Goal: Information Seeking & Learning: Find specific page/section

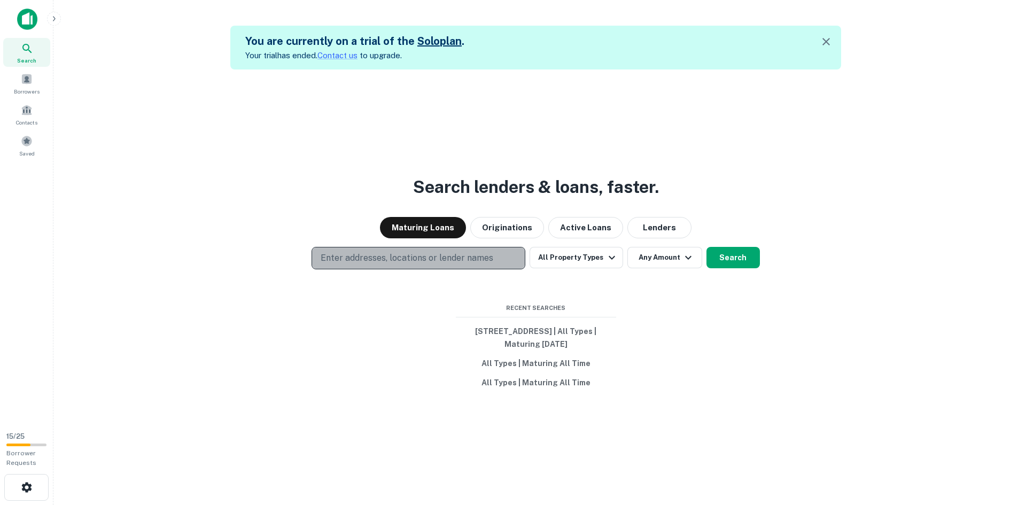
click at [394, 251] on button "Enter addresses, locations or lender names" at bounding box center [418, 258] width 214 height 22
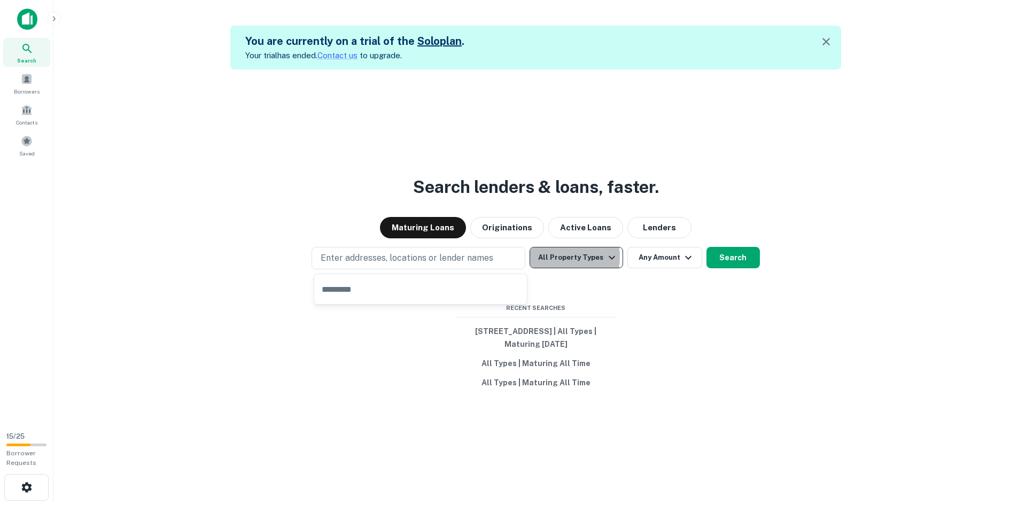
click at [551, 256] on button "All Property Types" at bounding box center [575, 257] width 93 height 21
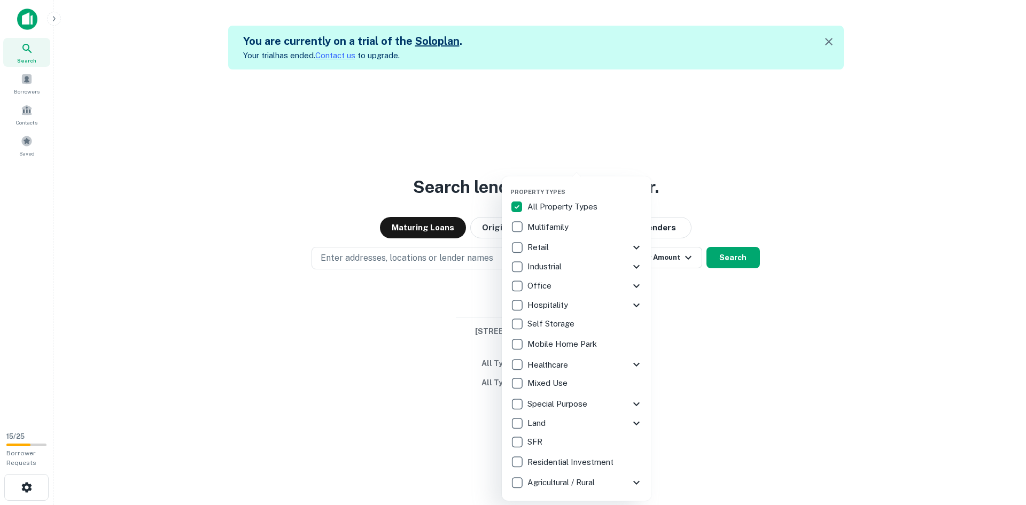
click at [359, 255] on div at bounding box center [513, 252] width 1026 height 505
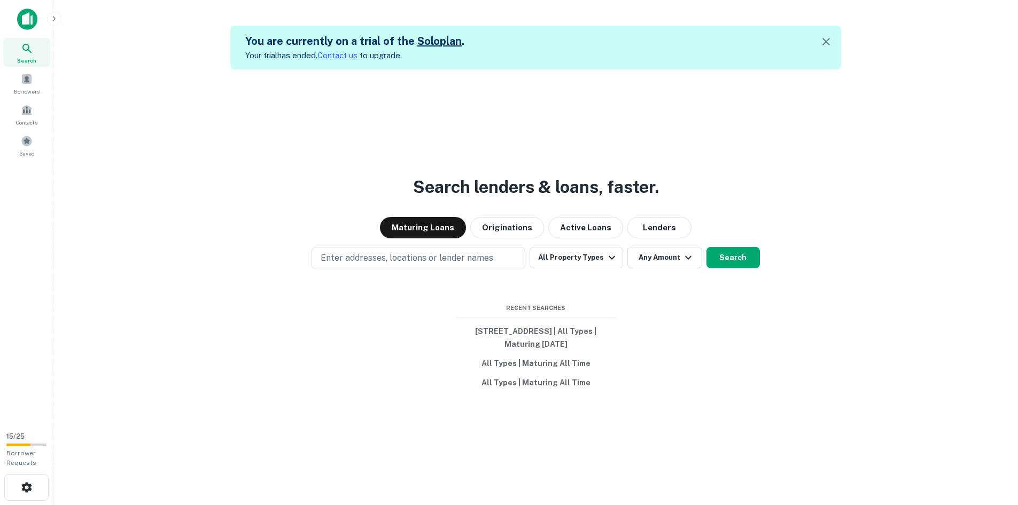
click at [359, 255] on p "Enter addresses, locations or lender names" at bounding box center [406, 258] width 173 height 13
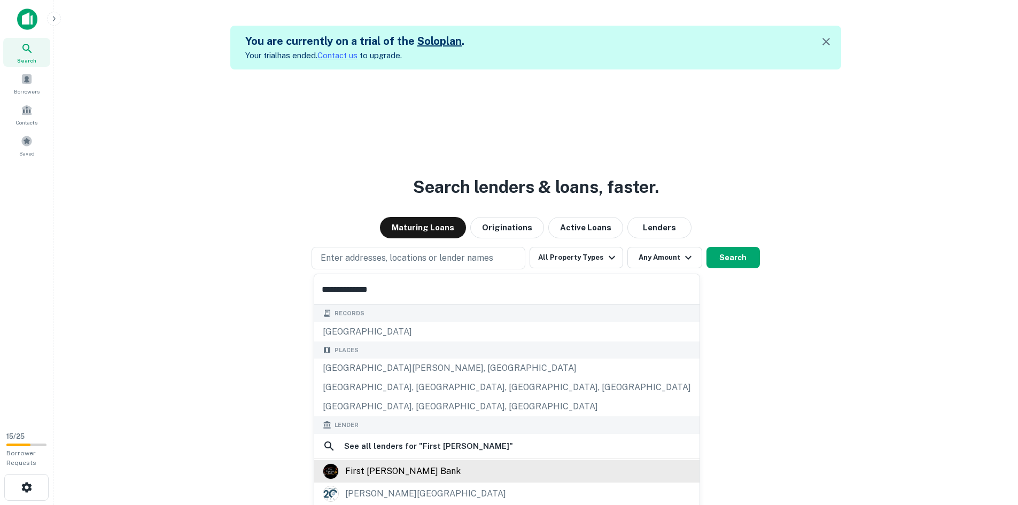
type input "**********"
click at [361, 464] on div "first harrison bank" at bounding box center [402, 471] width 115 height 16
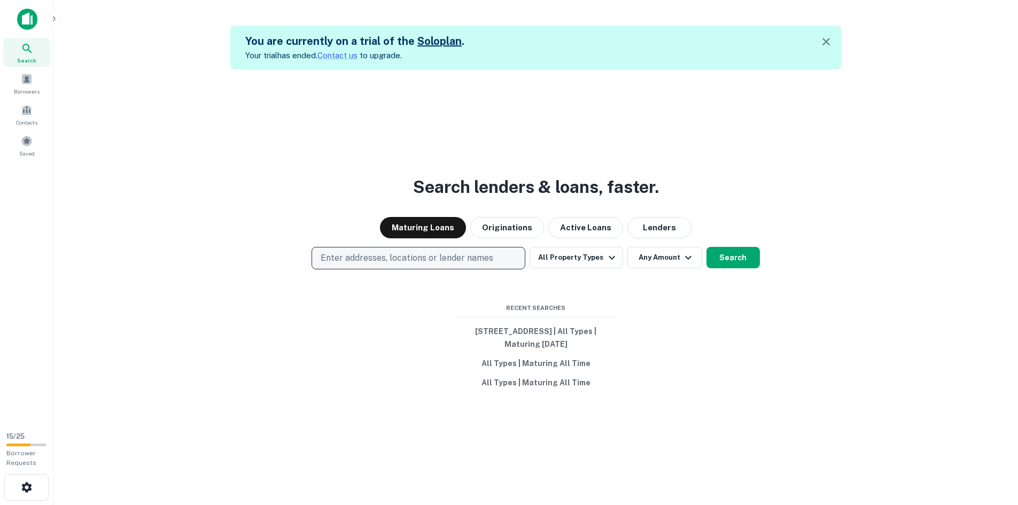
click at [365, 254] on p "Enter addresses, locations or lender names" at bounding box center [406, 258] width 173 height 13
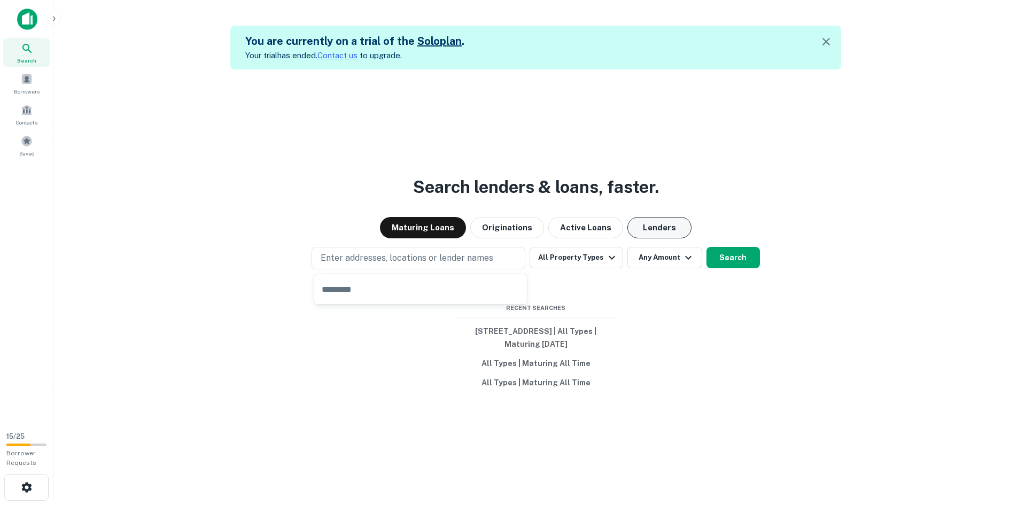
click at [674, 230] on button "Lenders" at bounding box center [659, 227] width 64 height 21
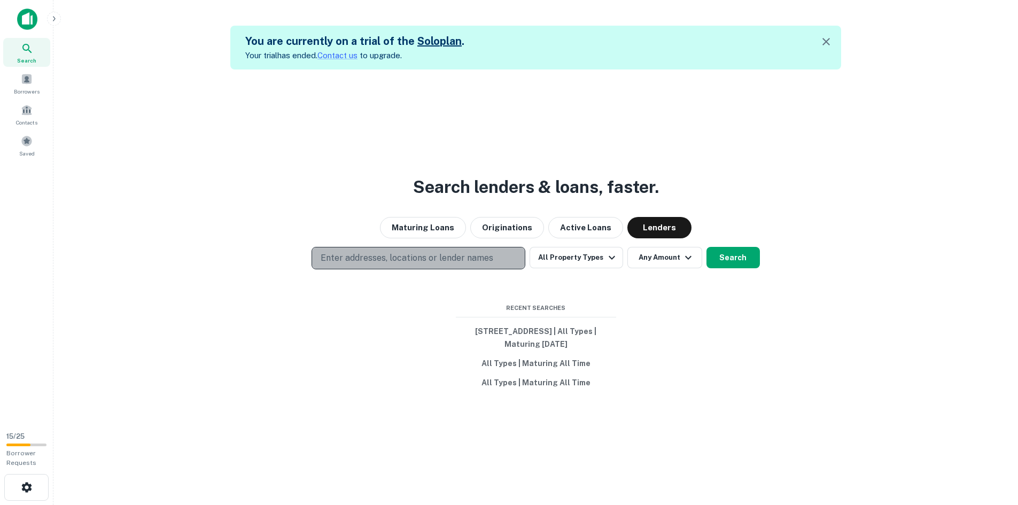
click at [429, 256] on p "Enter addresses, locations or lender names" at bounding box center [406, 258] width 173 height 13
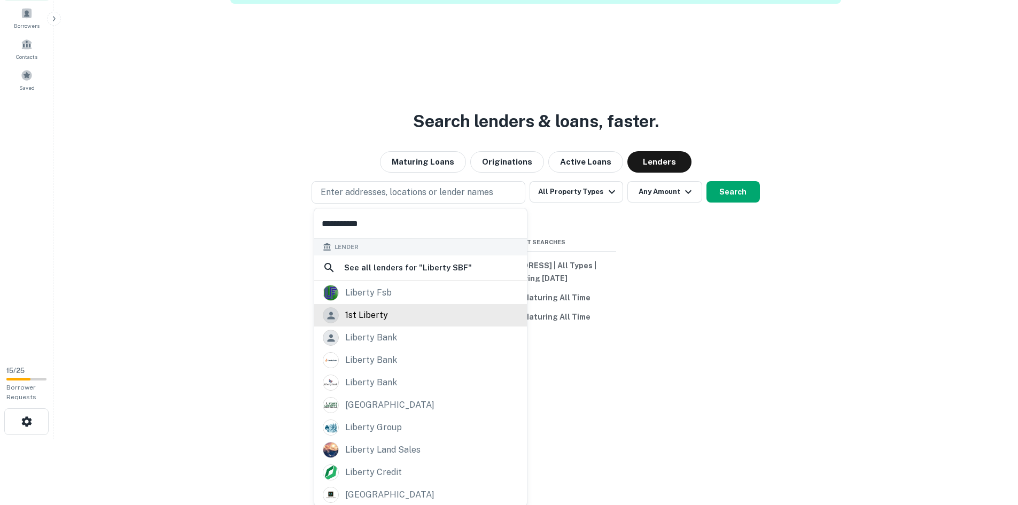
scroll to position [67, 0]
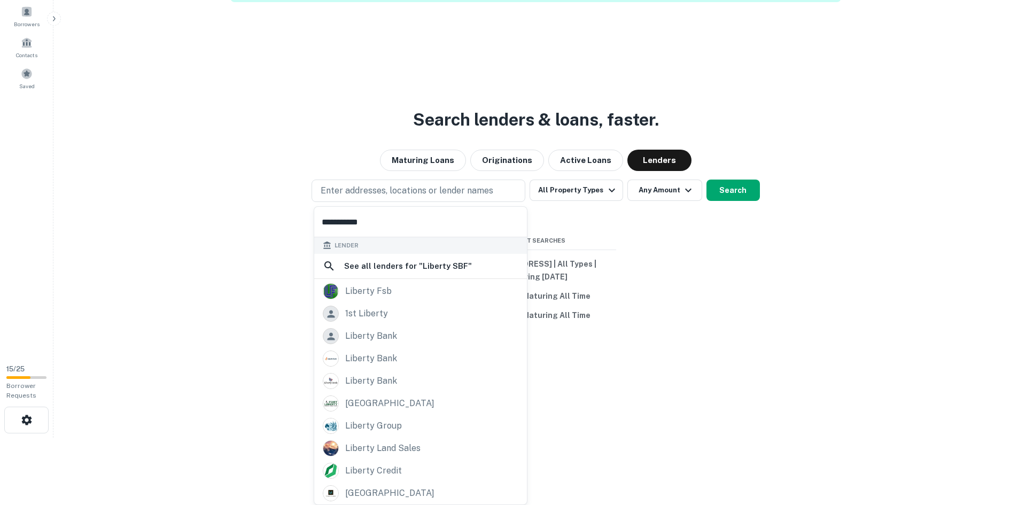
type input "**********"
click at [373, 471] on div "liberty credit" at bounding box center [373, 471] width 57 height 16
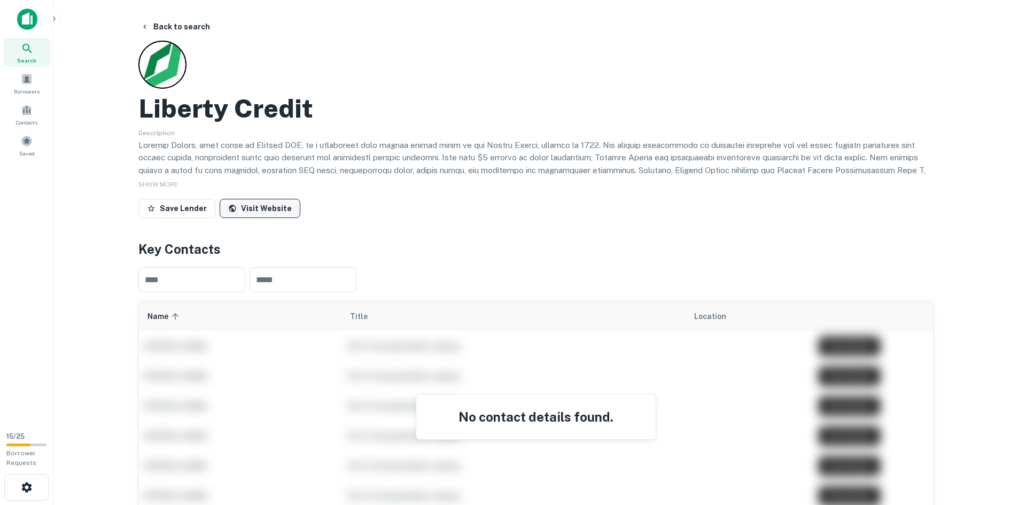
click at [248, 208] on link "Visit Website" at bounding box center [260, 208] width 81 height 19
click at [19, 83] on div "Borrowers" at bounding box center [26, 83] width 47 height 29
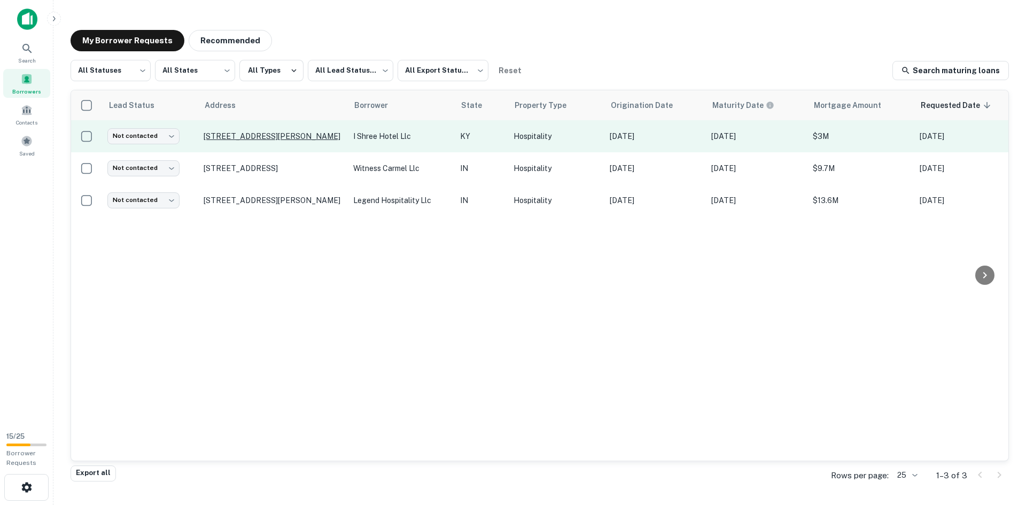
click at [291, 139] on p "1980 Haggard Ct Lexington, KY 40505" at bounding box center [273, 136] width 139 height 10
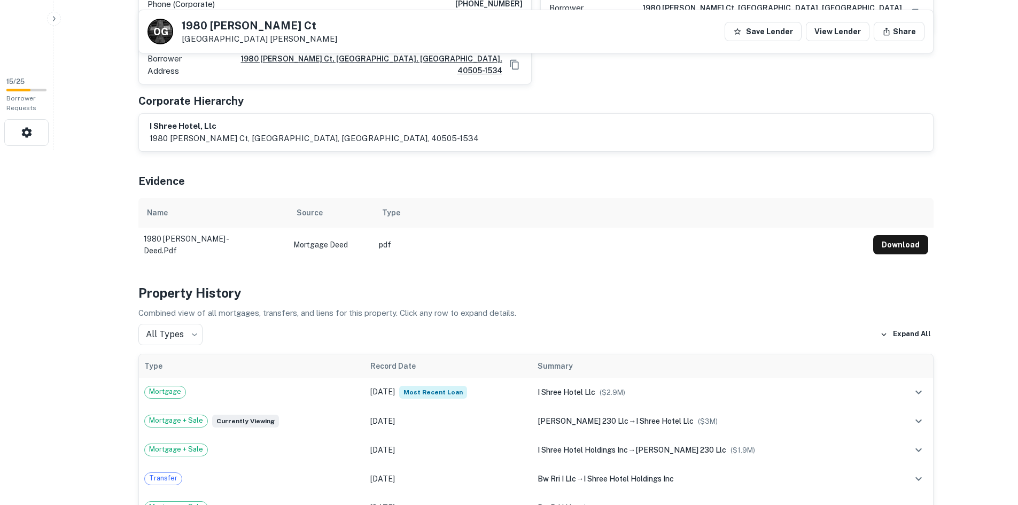
scroll to position [374, 0]
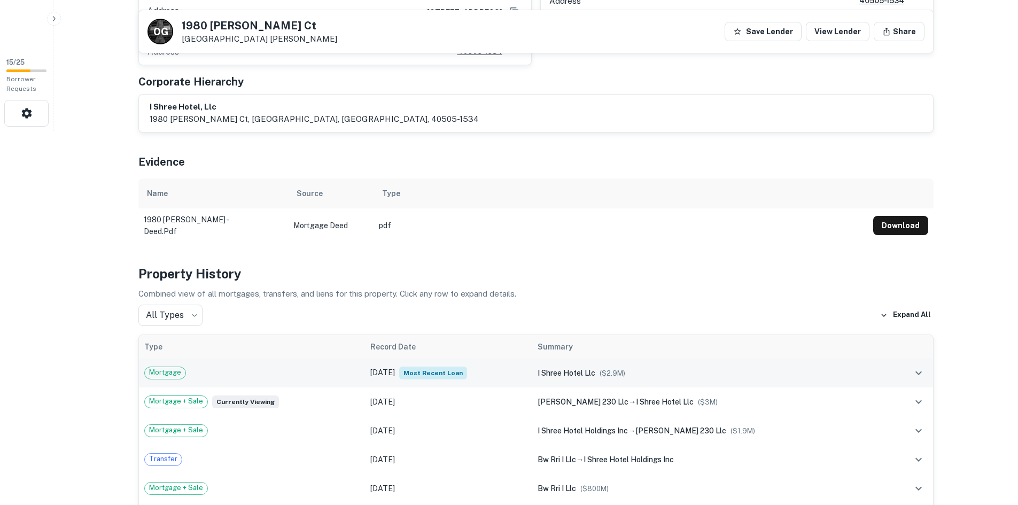
click at [152, 367] on span "Mortgage" at bounding box center [165, 372] width 41 height 11
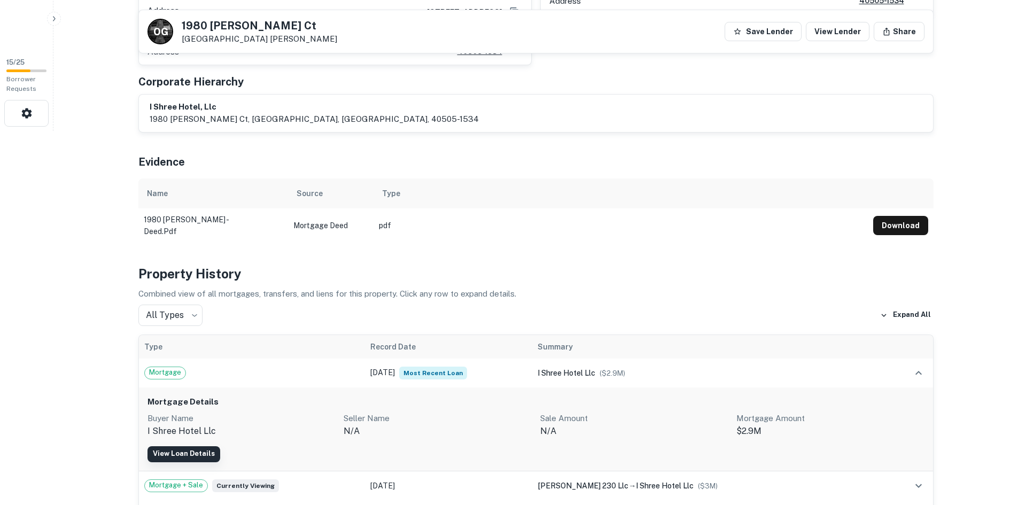
click at [186, 448] on link "View Loan Details" at bounding box center [183, 454] width 73 height 16
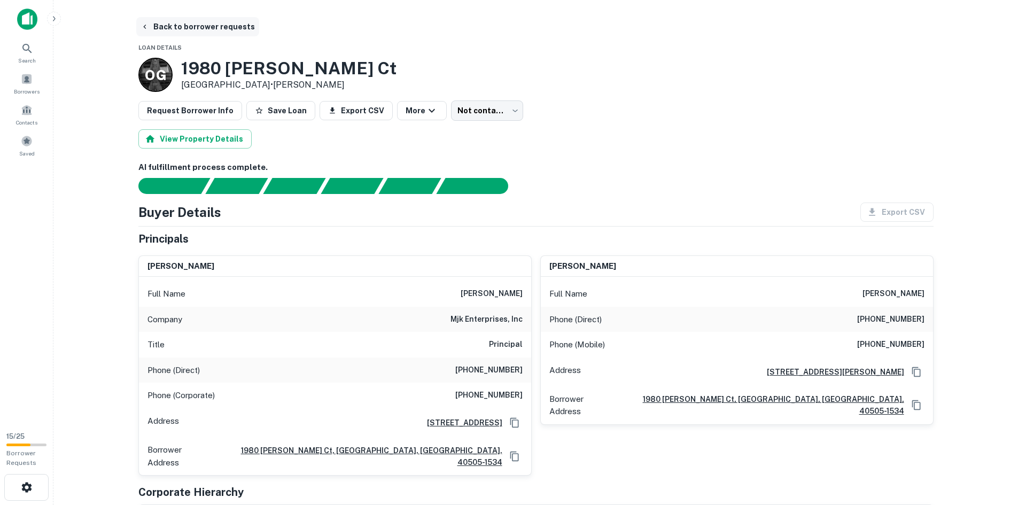
click at [174, 25] on button "Back to borrower requests" at bounding box center [197, 26] width 123 height 19
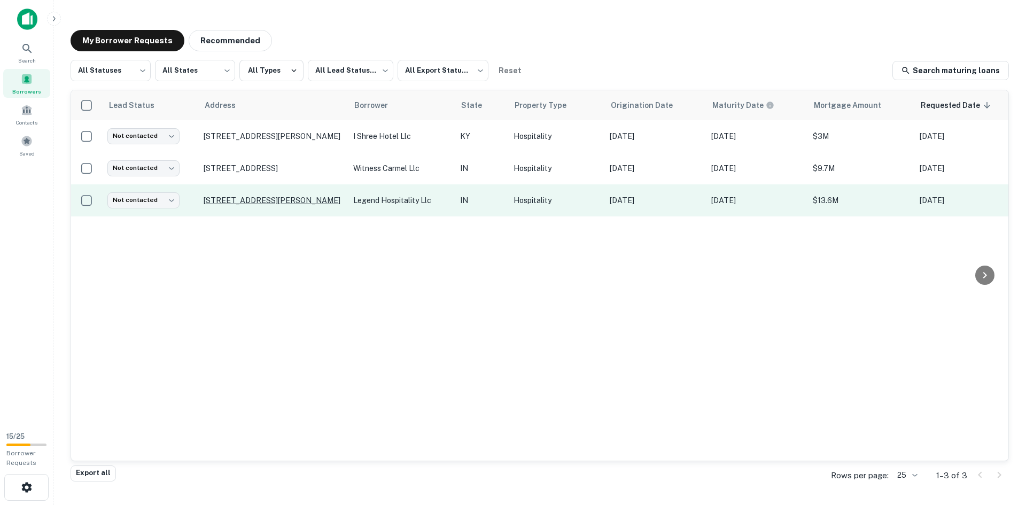
click at [290, 198] on p "9830 Pointe View Dr Newburgh, IN 47630" at bounding box center [273, 201] width 139 height 10
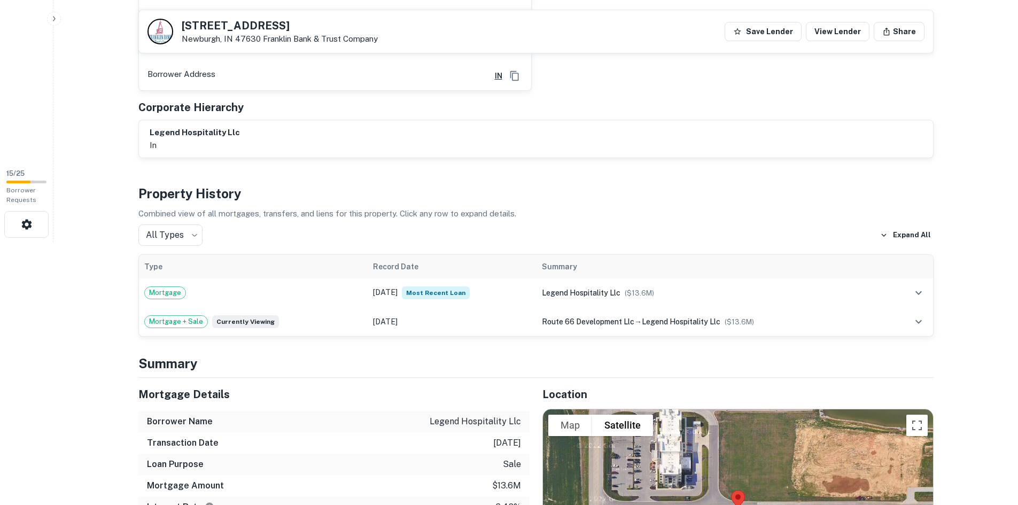
scroll to position [267, 0]
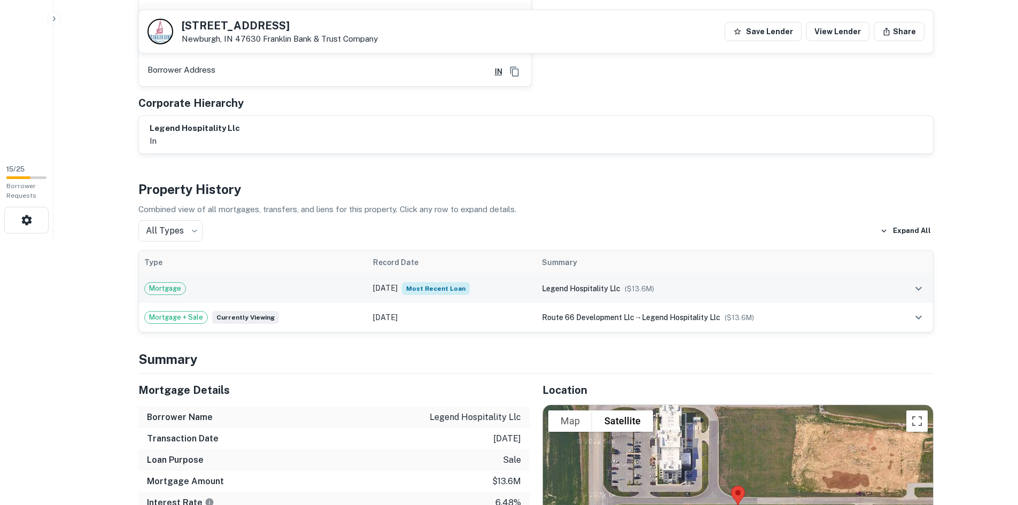
click at [470, 287] on span "Most Recent Loan" at bounding box center [436, 288] width 68 height 13
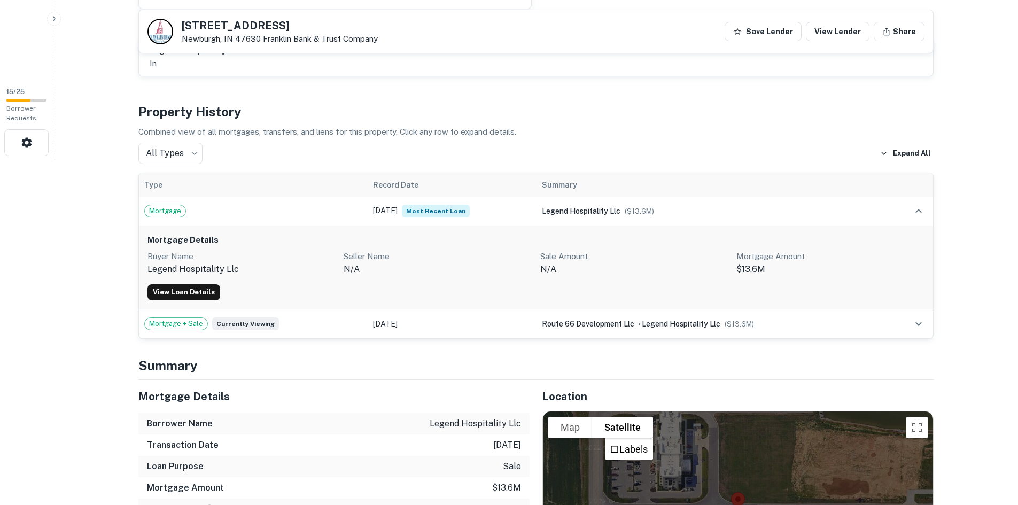
scroll to position [320, 0]
